Goal: Find specific page/section: Find specific page/section

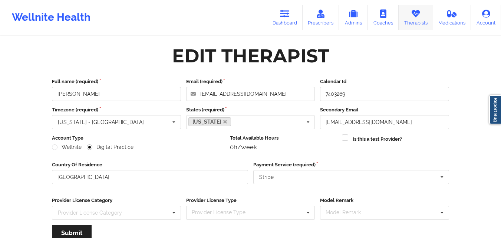
click at [417, 19] on link "Therapists" at bounding box center [416, 17] width 35 height 24
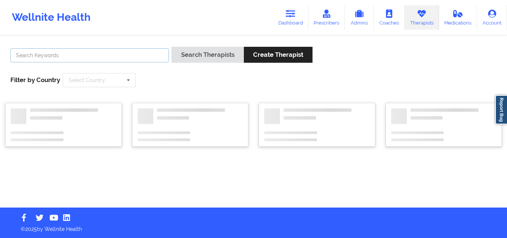
click at [114, 52] on input "text" at bounding box center [89, 55] width 158 height 14
paste input ""Mon 5pm - 7:30pm Tues, Wed 5pm - 6:30pm""
type input ""Mon 5pm - 7:30pm Tues, Wed 5pm - 6:30pm""
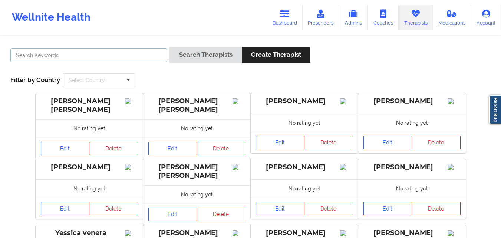
paste input "[PERSON_NAME]"
type input "[PERSON_NAME]"
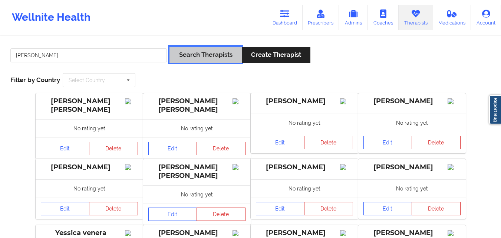
click at [210, 56] on button "Search Therapists" at bounding box center [206, 55] width 72 height 16
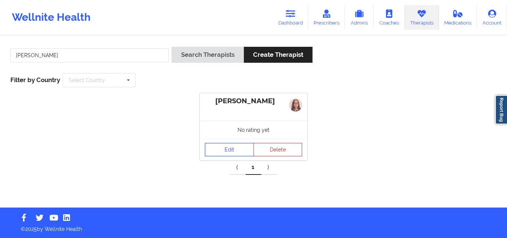
click at [228, 150] on link "Edit" at bounding box center [229, 149] width 49 height 13
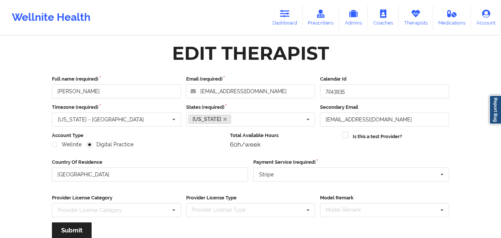
scroll to position [3, 0]
